Goal: Navigation & Orientation: Find specific page/section

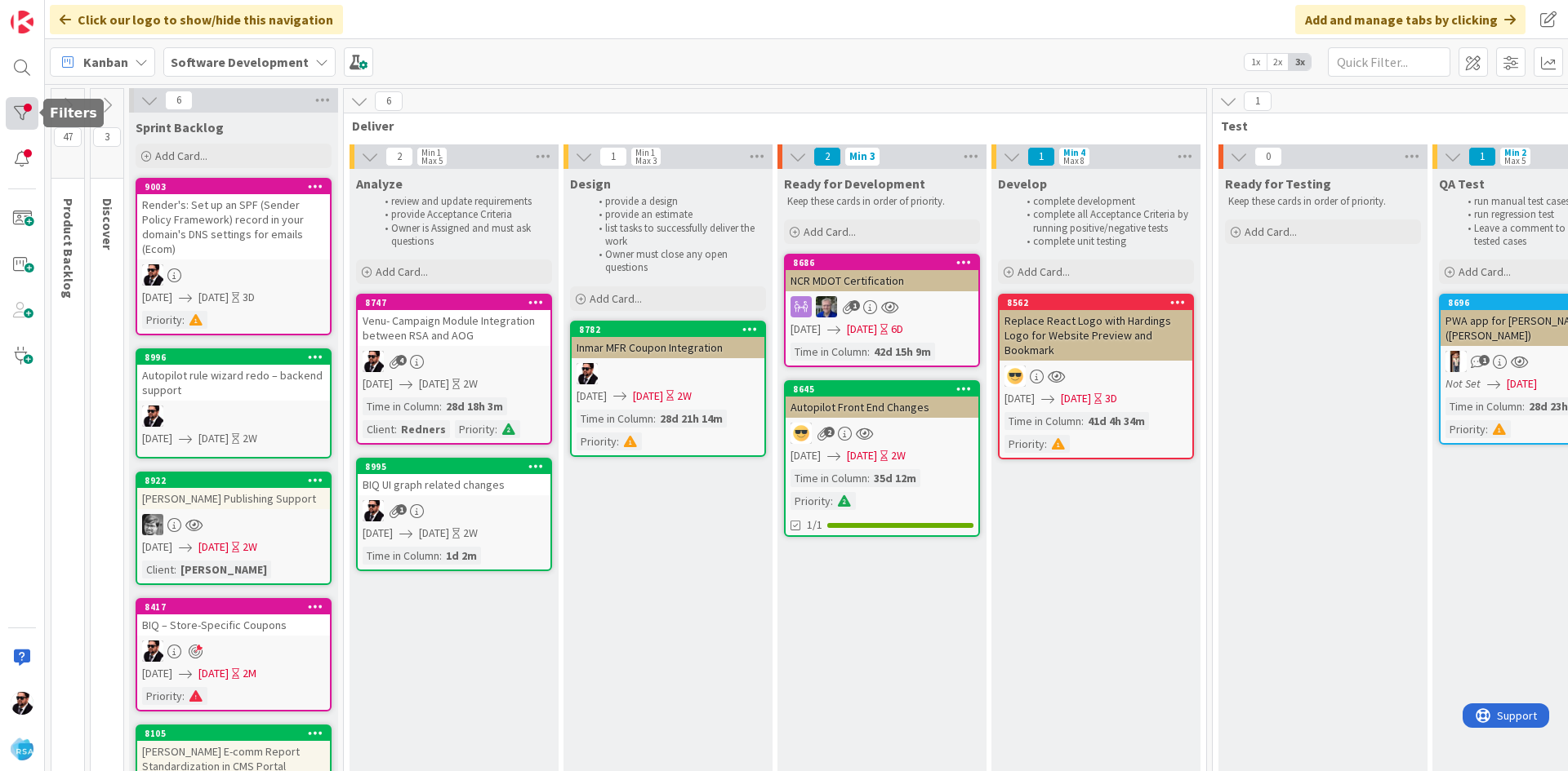
click at [13, 115] on div at bounding box center [22, 113] width 33 height 33
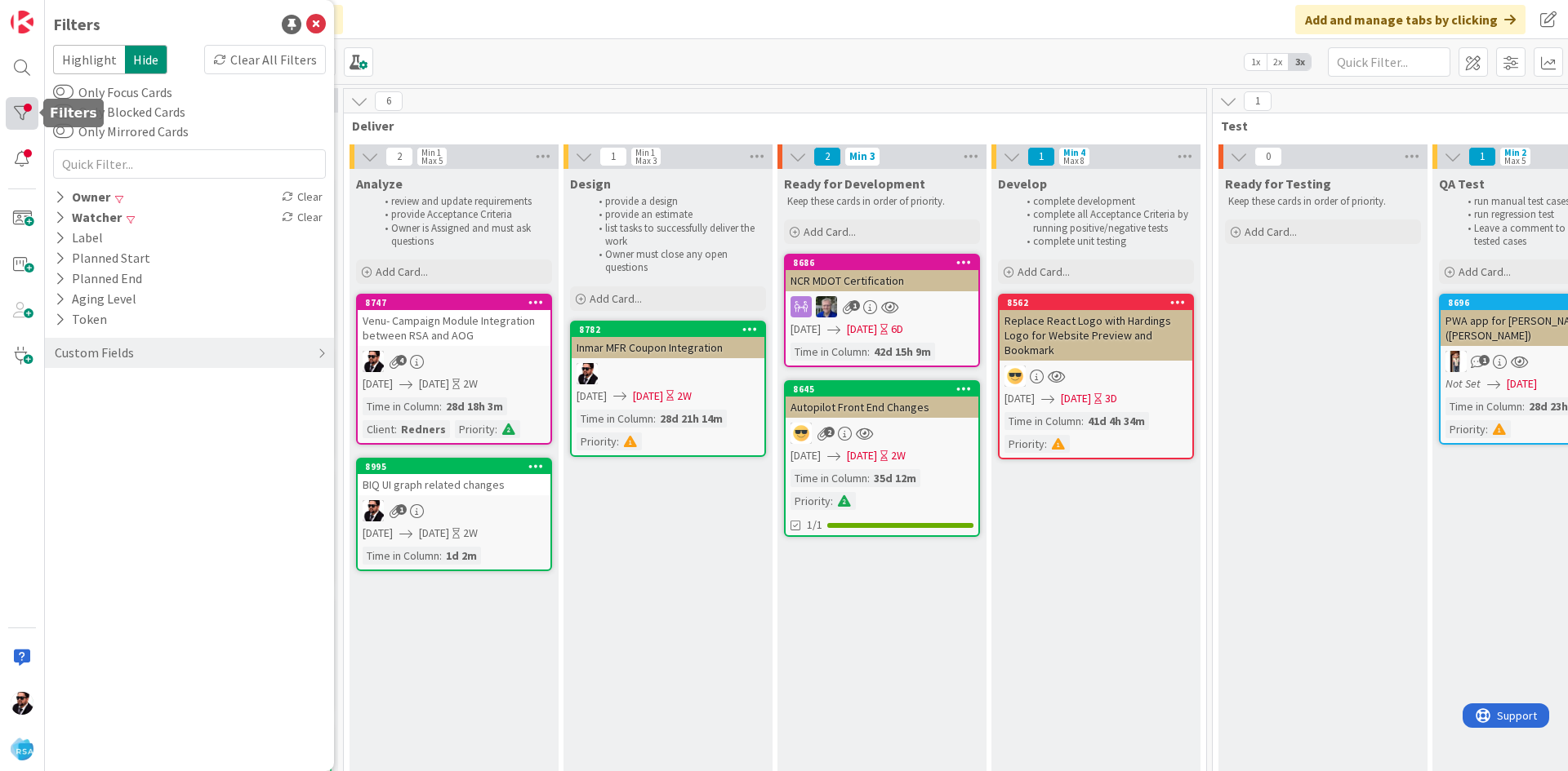
click at [13, 115] on div at bounding box center [22, 113] width 33 height 33
click at [320, 23] on icon at bounding box center [316, 24] width 20 height 20
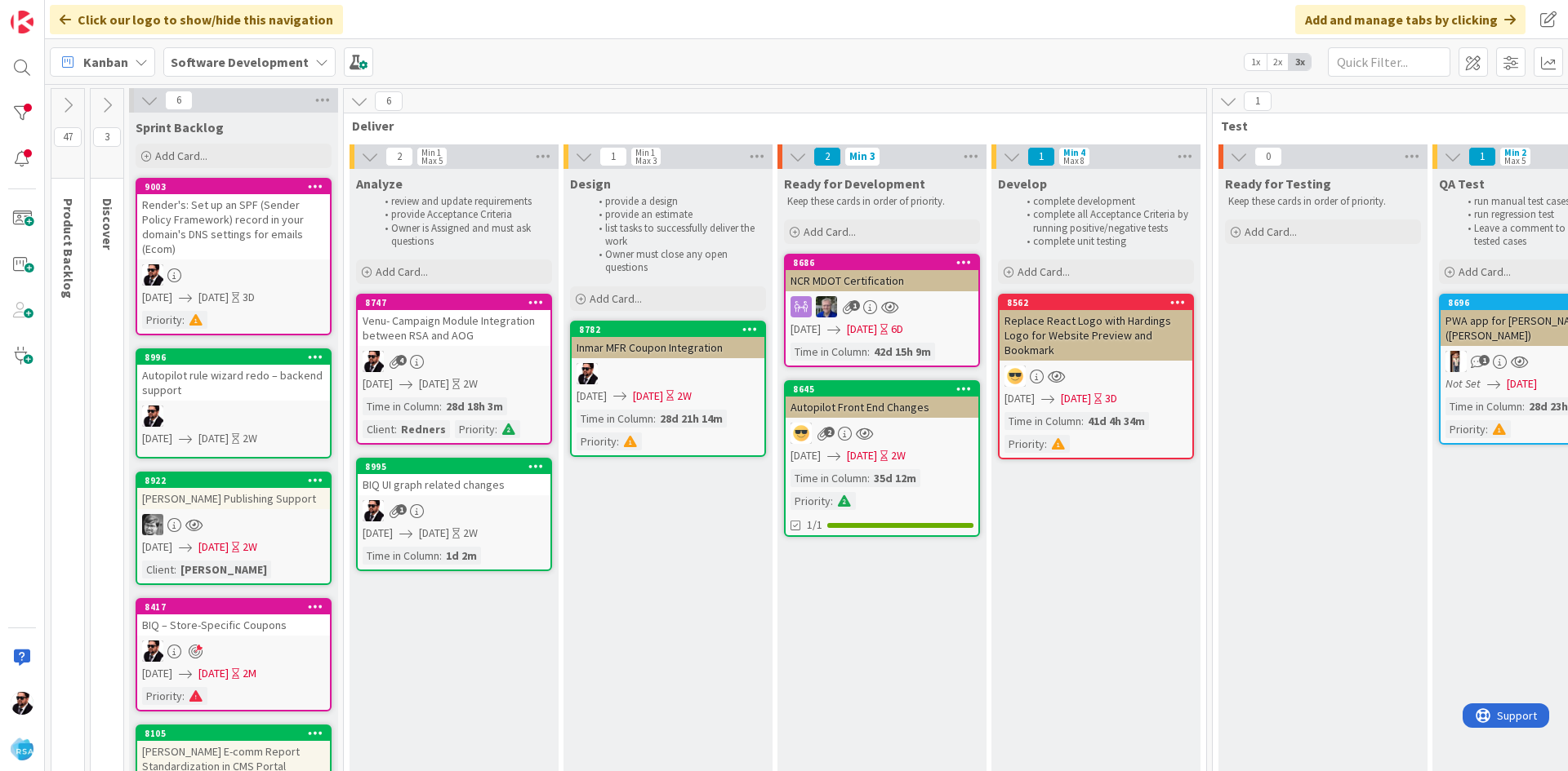
click at [510, 498] on link "8995 BIQ UI graph related changes 1 [DATE] [DATE] 2W Time in [GEOGRAPHIC_DATA] …" at bounding box center [454, 514] width 196 height 113
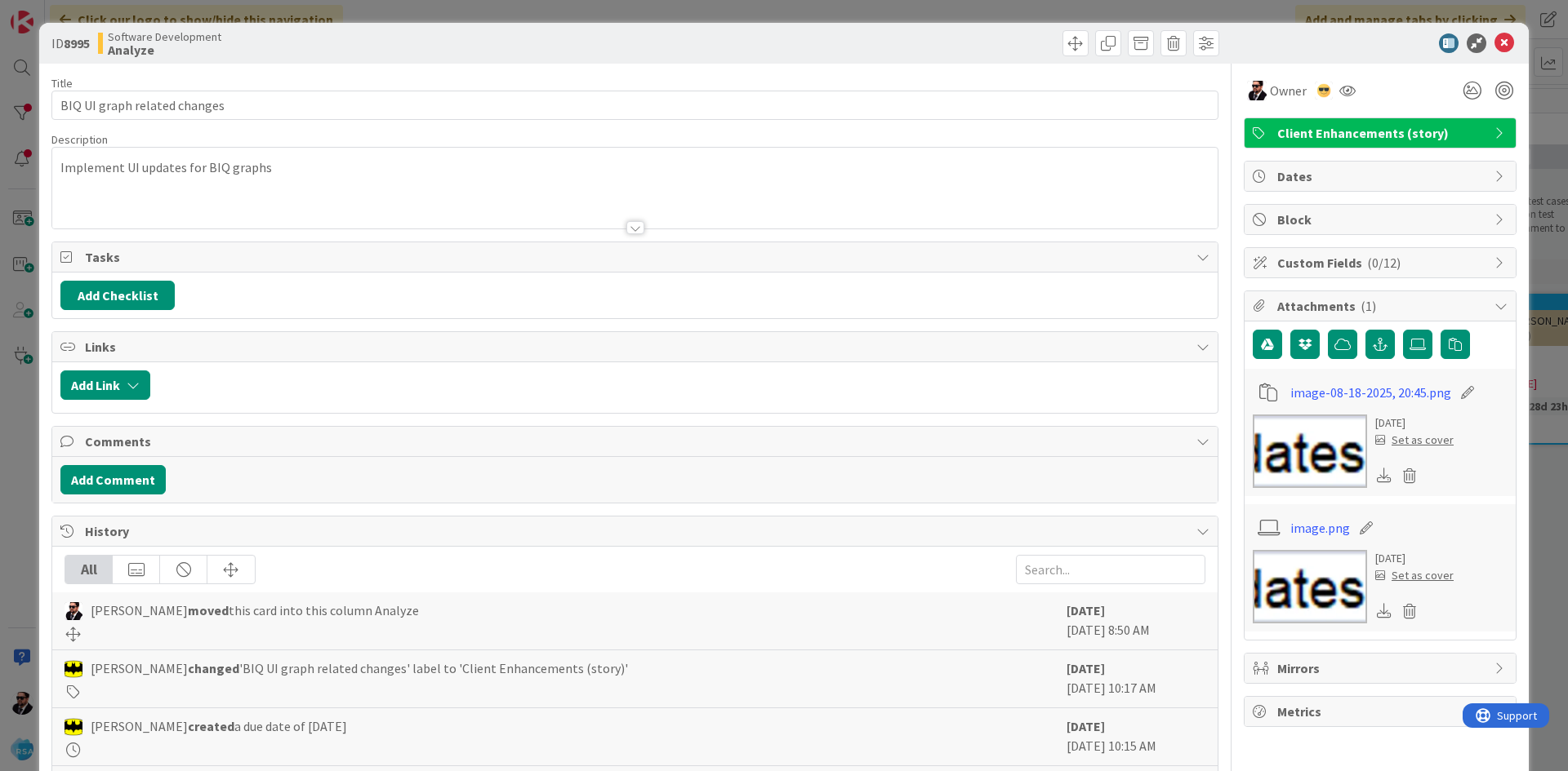
click at [634, 231] on div at bounding box center [635, 227] width 18 height 13
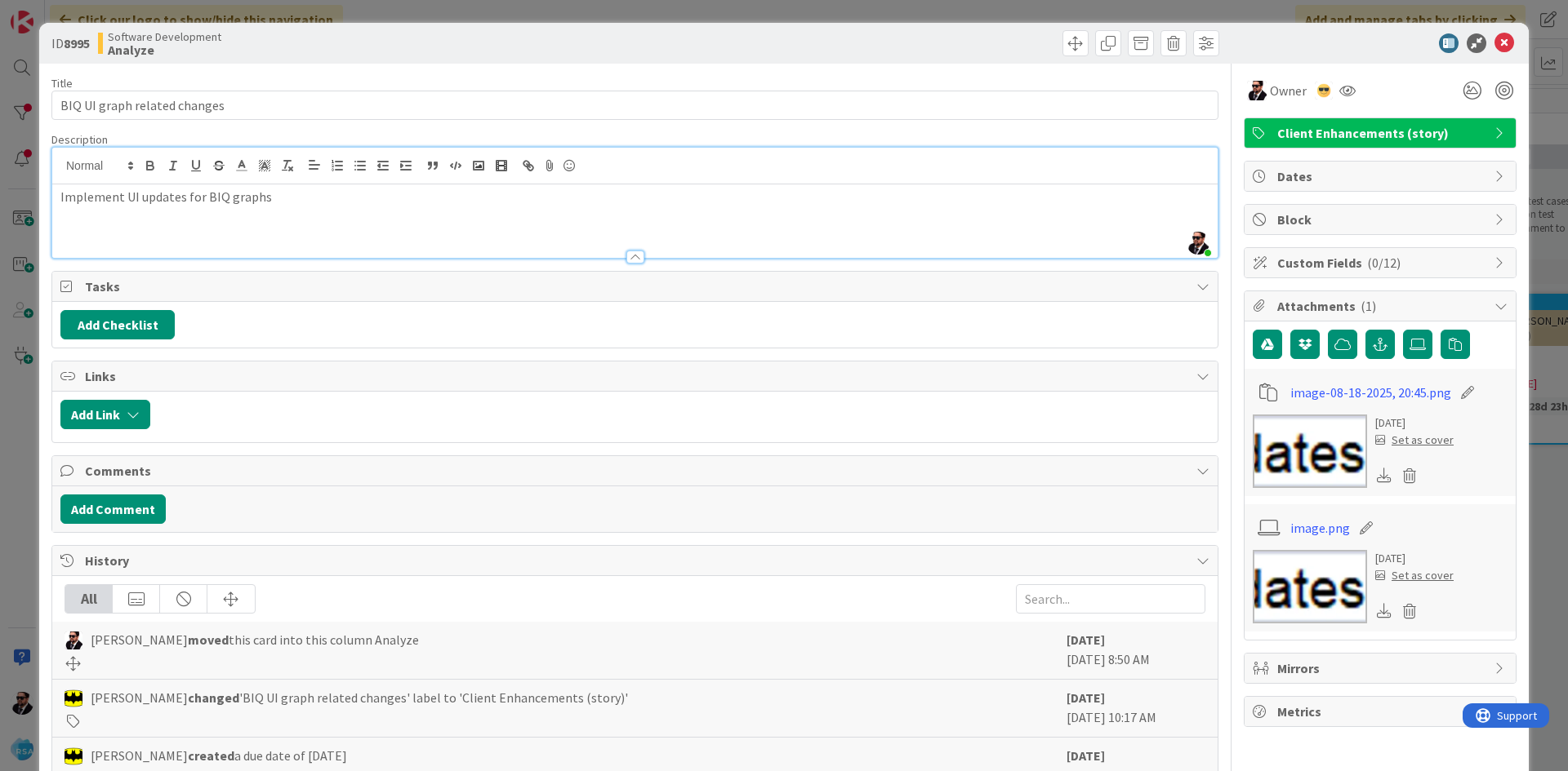
click at [626, 253] on div at bounding box center [635, 257] width 18 height 13
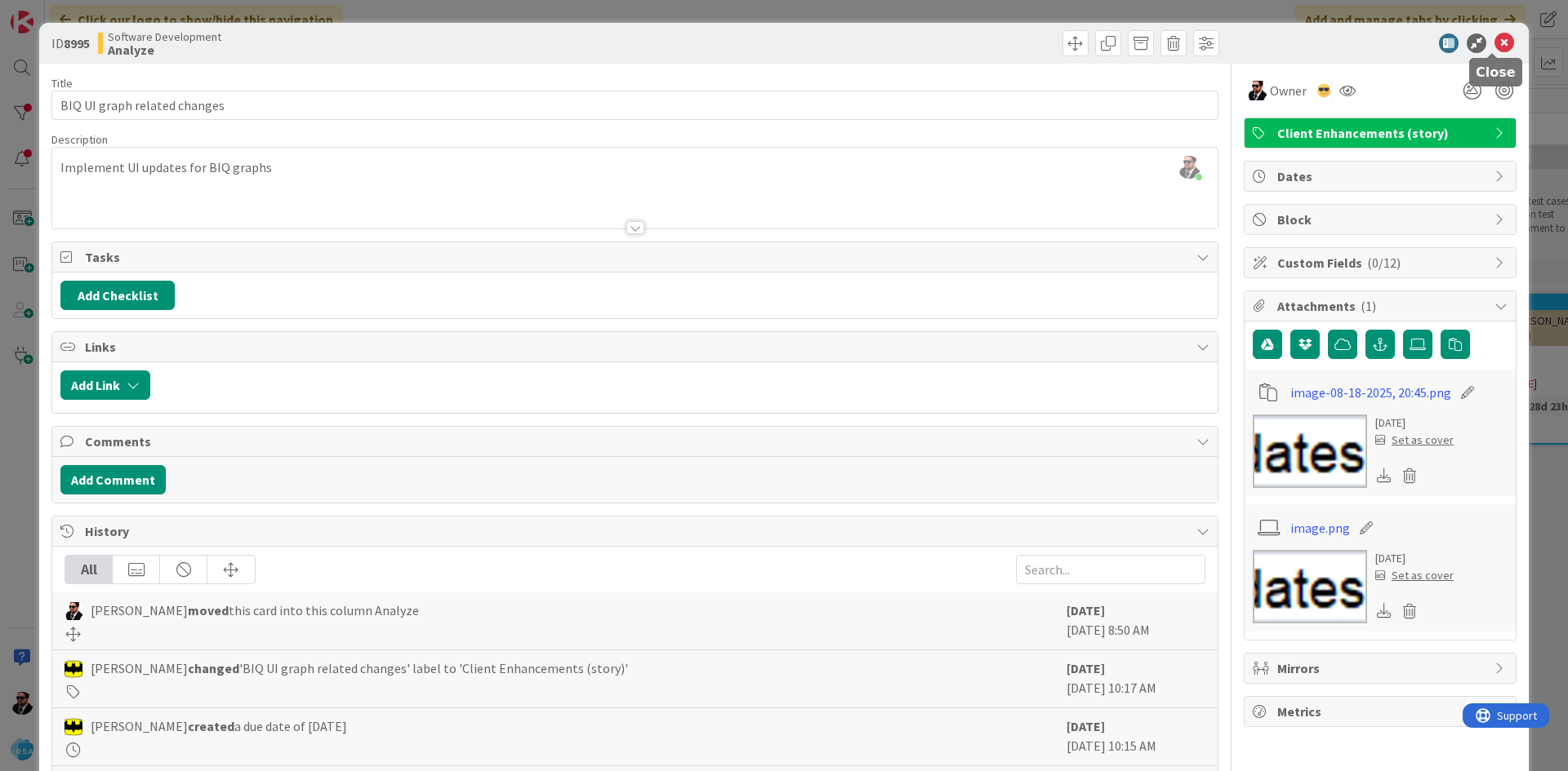
click at [1495, 44] on icon at bounding box center [1505, 43] width 20 height 20
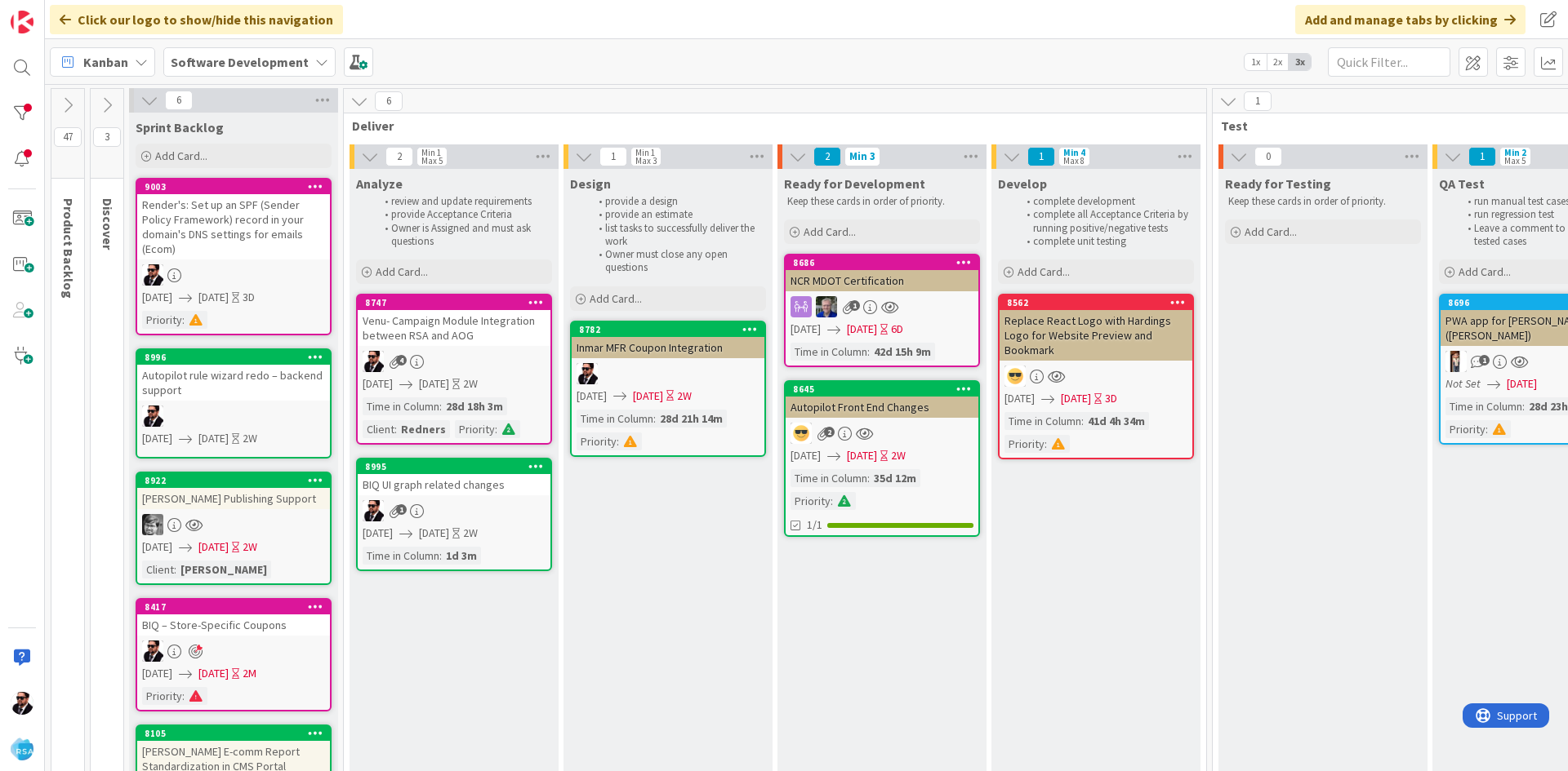
click at [905, 421] on link "8645 Autopilot Front End Changes 2 [DATE] [DATE] 2W Time in [GEOGRAPHIC_DATA] :…" at bounding box center [882, 458] width 196 height 157
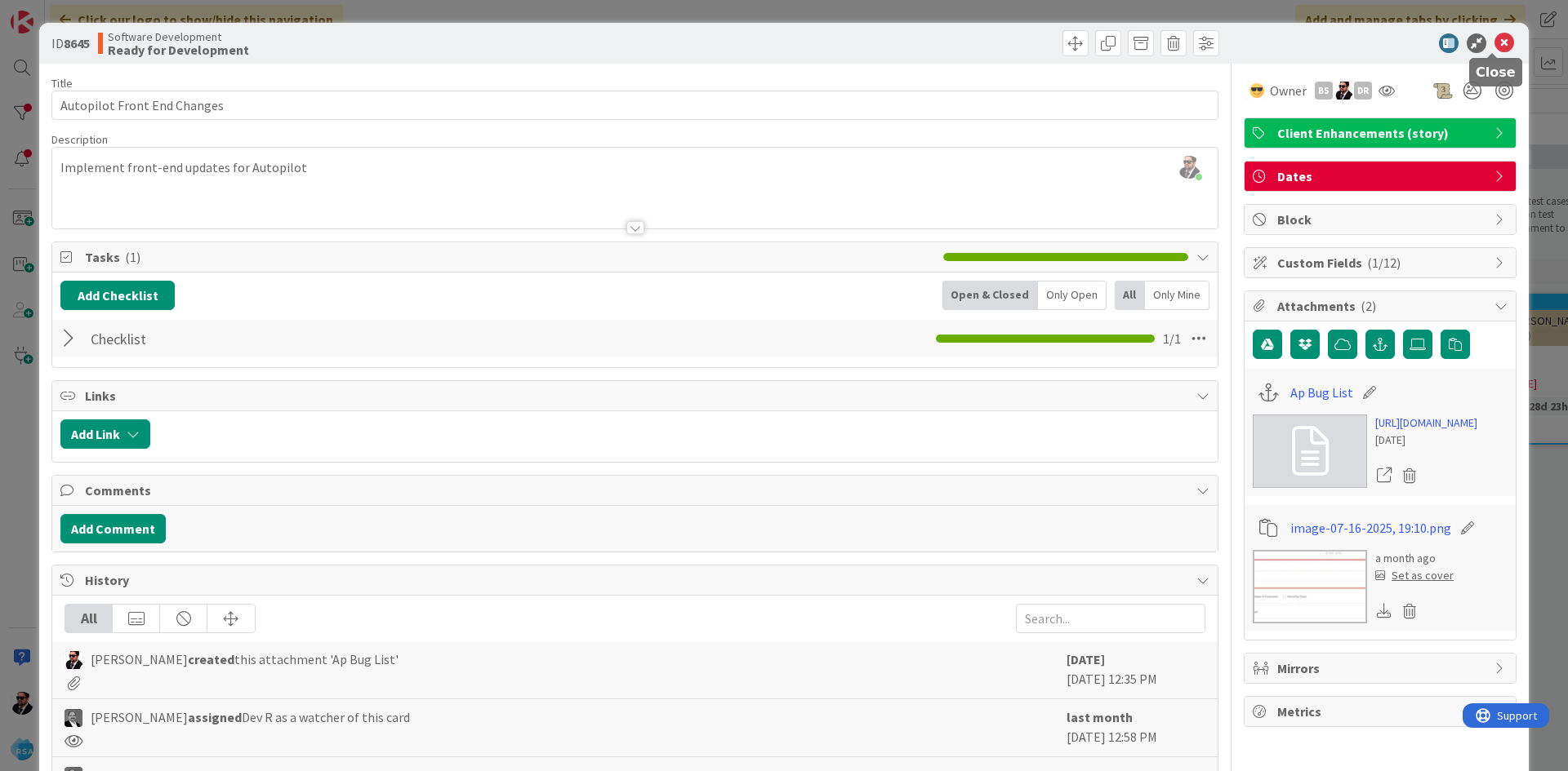
click at [1495, 45] on icon at bounding box center [1505, 43] width 20 height 20
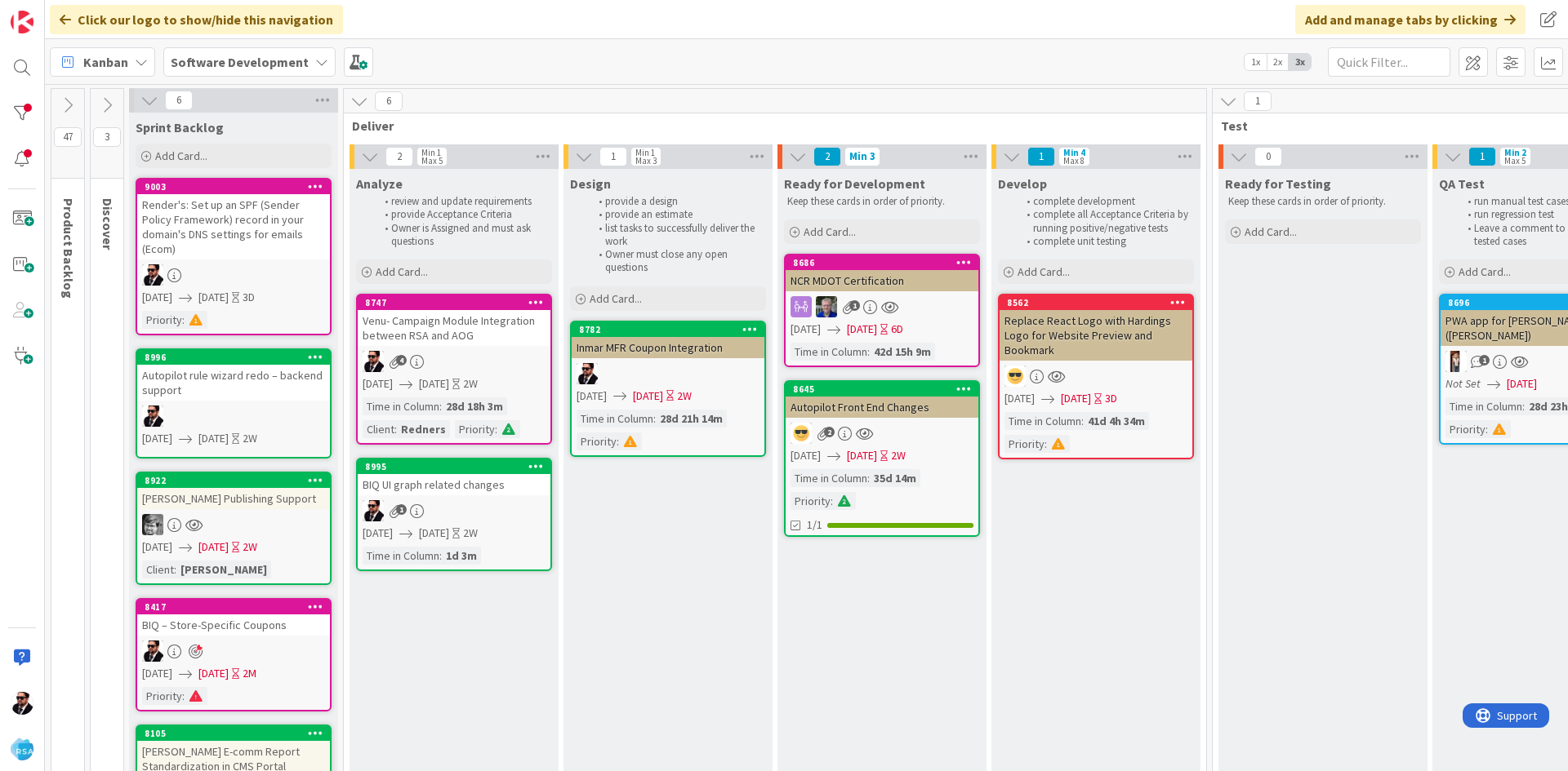
click at [680, 352] on div "Inmar MFR Coupon Integration" at bounding box center [668, 347] width 193 height 21
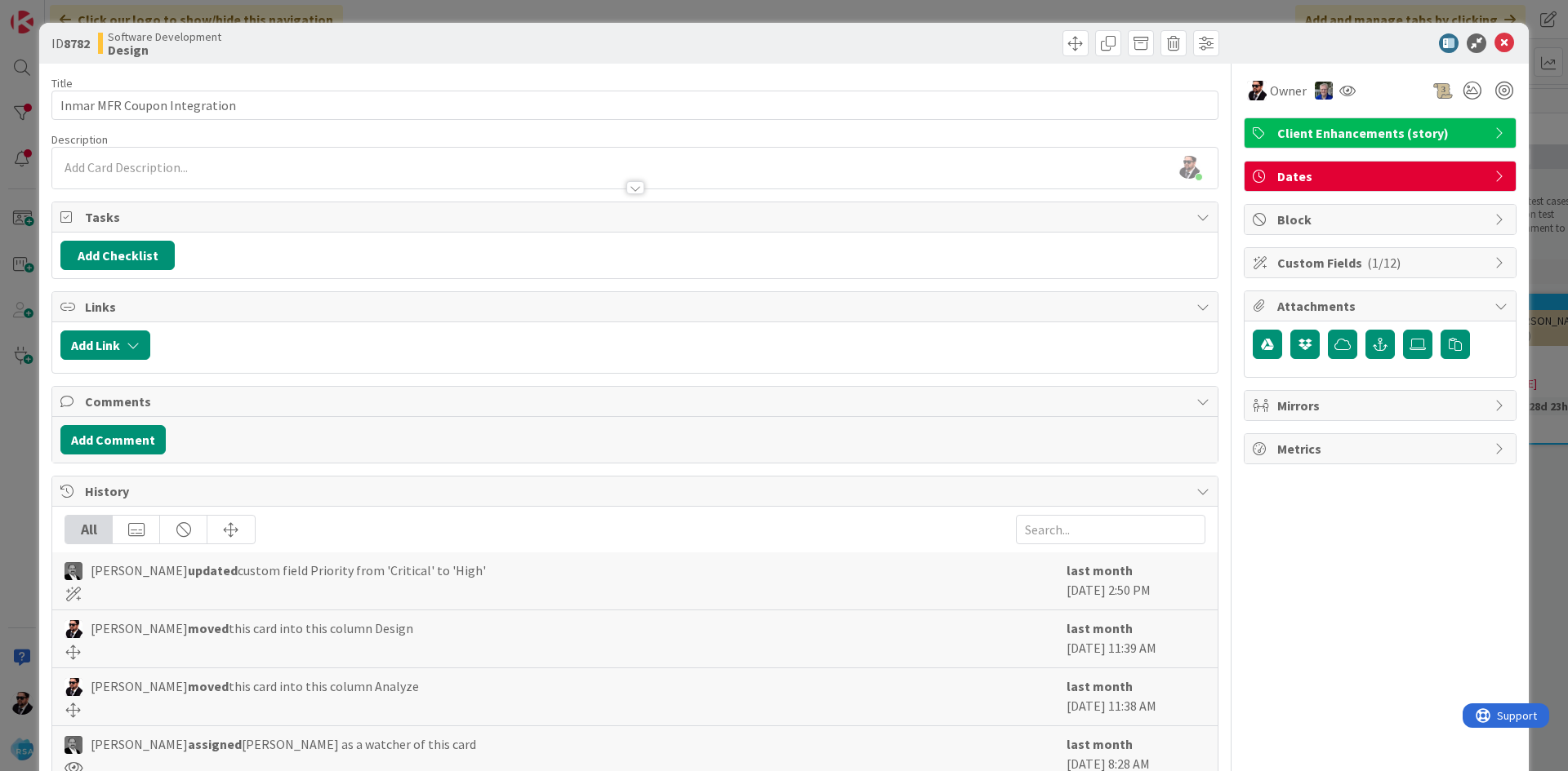
click at [633, 182] on div at bounding box center [635, 188] width 18 height 13
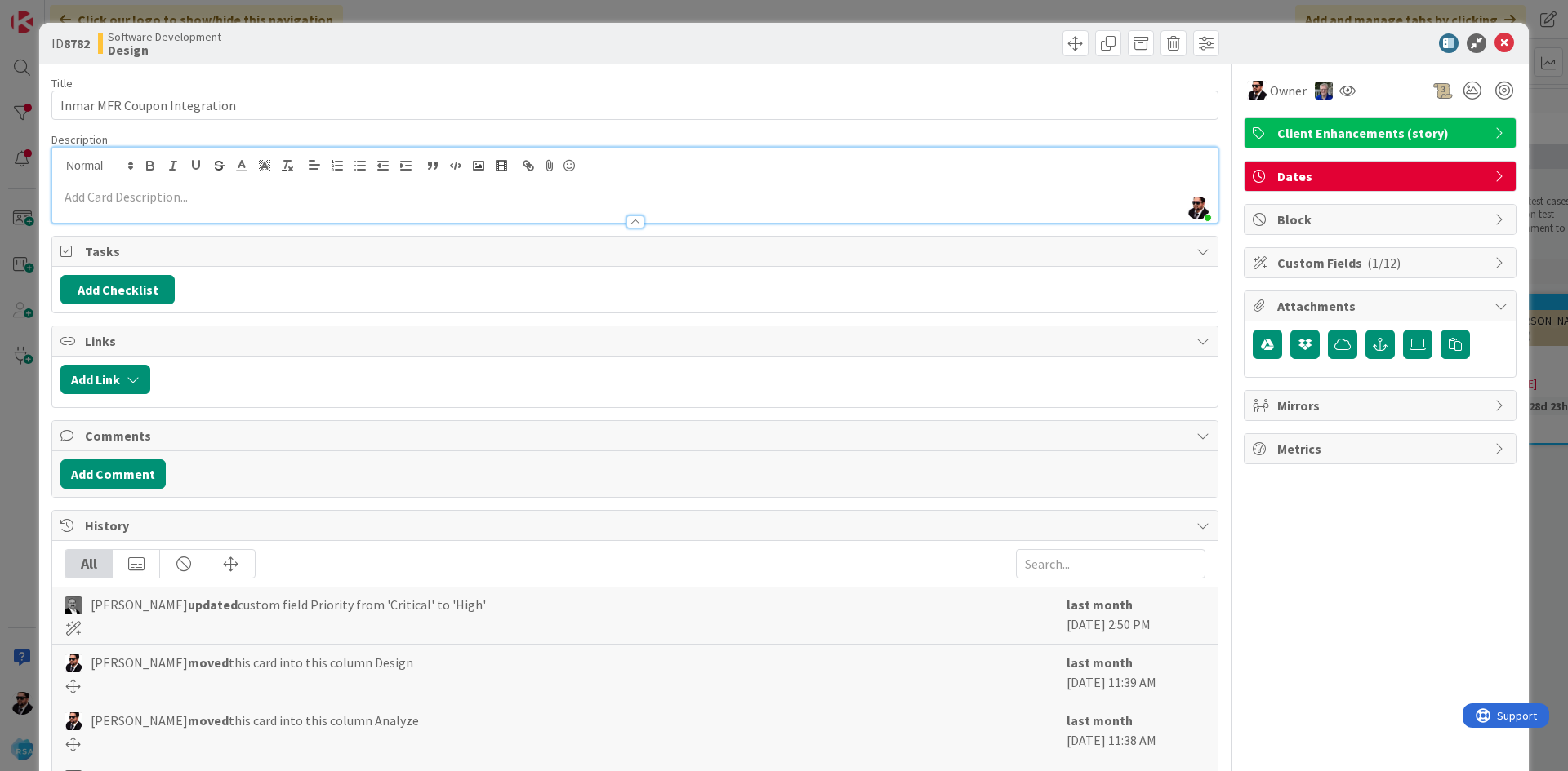
click at [628, 221] on div at bounding box center [635, 222] width 18 height 13
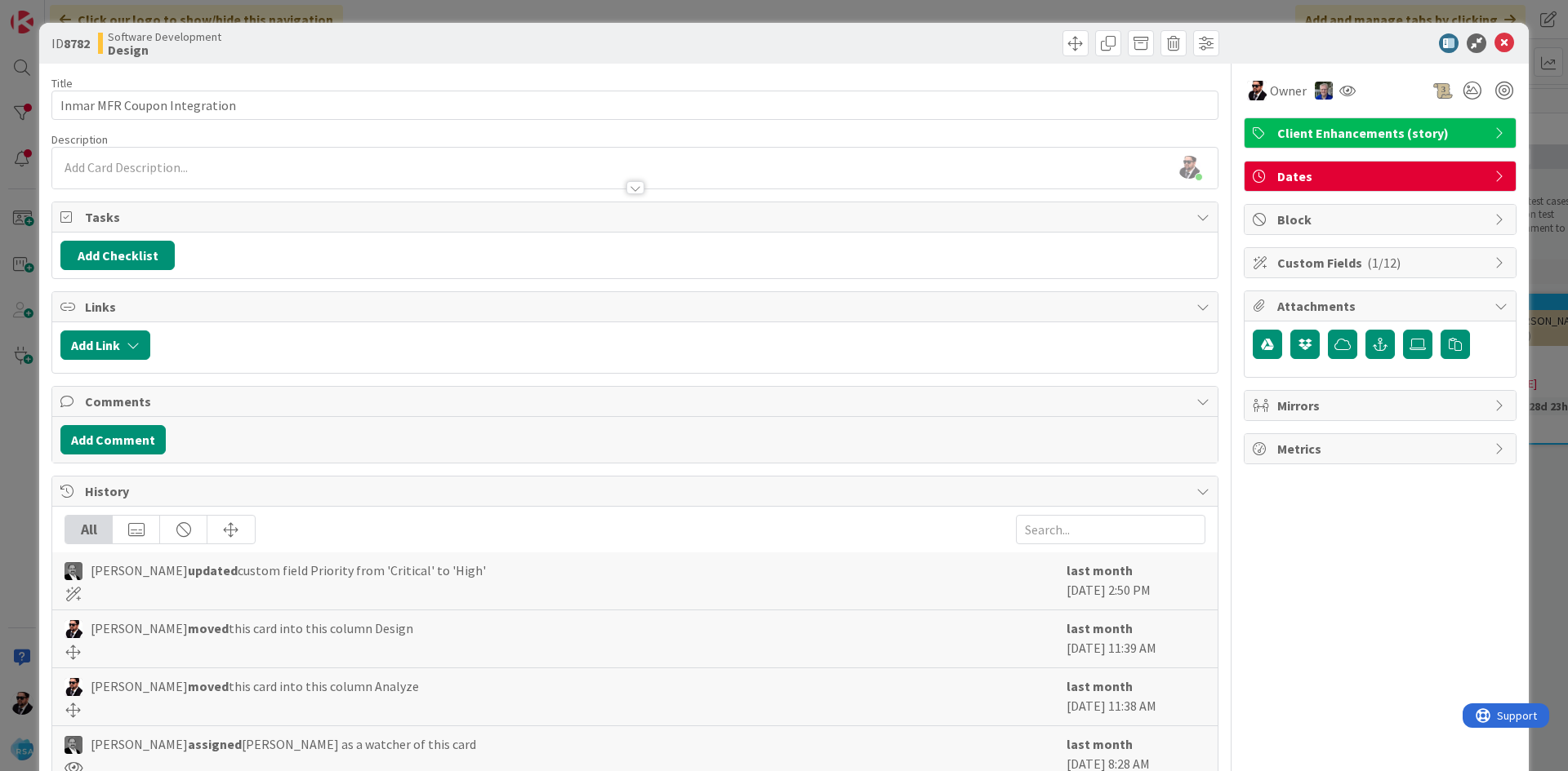
click at [1495, 28] on div "ID 8782 Software Development Design" at bounding box center [784, 43] width 1490 height 41
click at [1497, 45] on icon at bounding box center [1505, 43] width 20 height 20
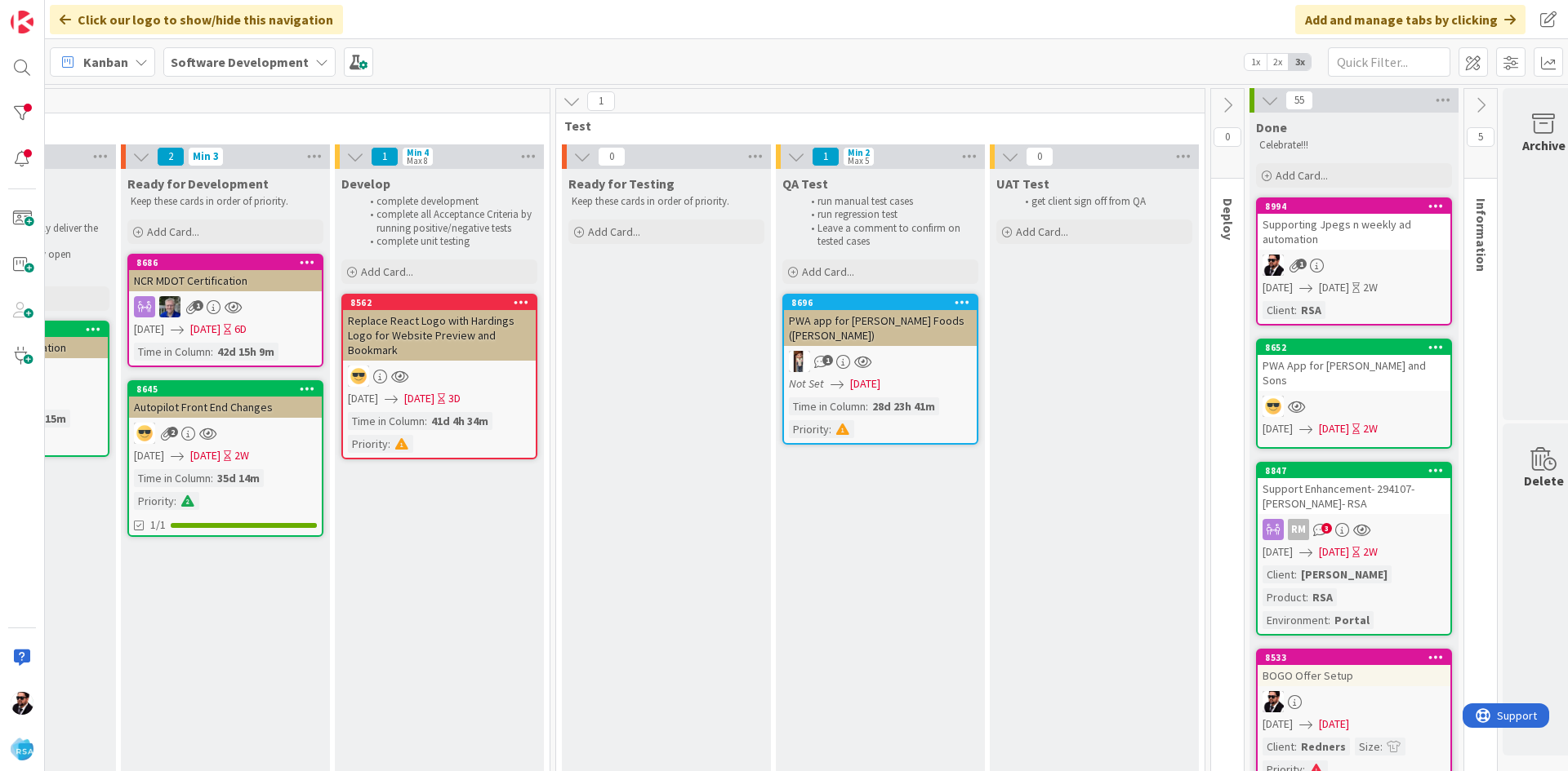
scroll to position [0, 691]
